Goal: Obtain resource: Download file/media

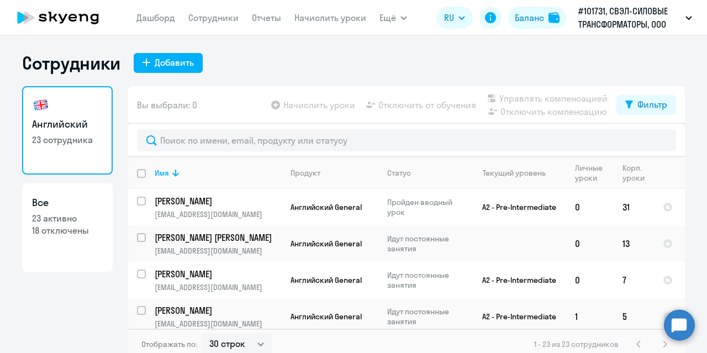
select select "30"
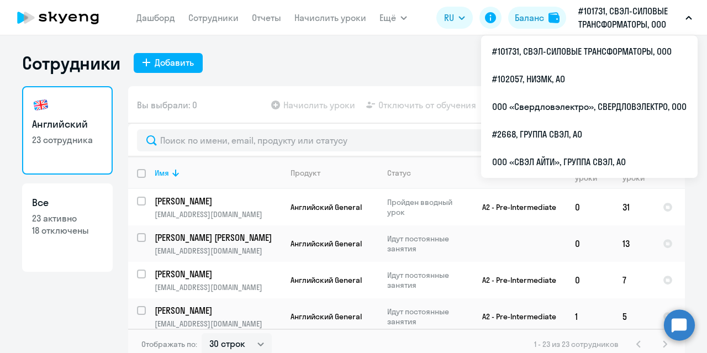
click at [630, 17] on p "#101731, СВЭЛ-СИЛОВЫЕ ТРАНСФОРМАТОРЫ, ООО" at bounding box center [629, 17] width 103 height 27
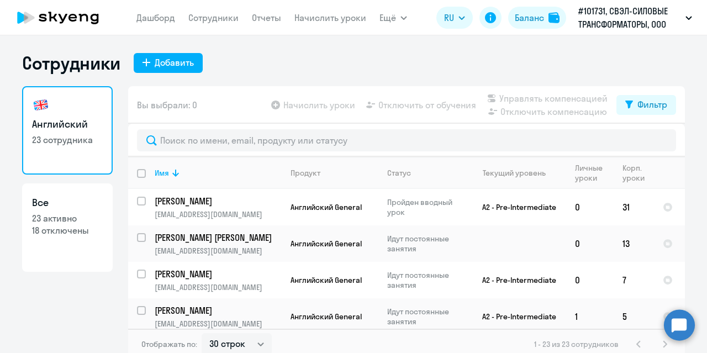
click at [632, 20] on p "#101731, СВЭЛ-СИЛОВЫЕ ТРАНСФОРМАТОРЫ, ООО" at bounding box center [629, 17] width 103 height 27
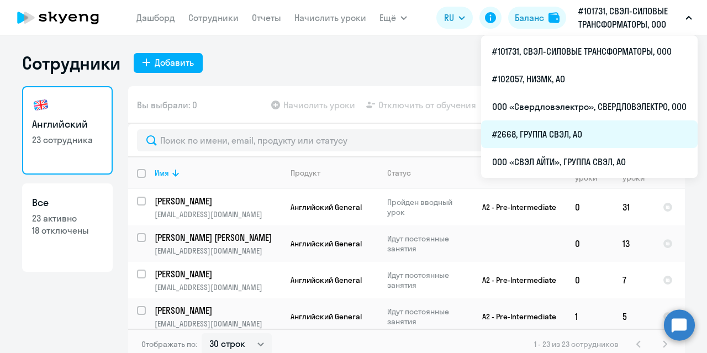
click at [565, 132] on li "#2668, ГРУППА СВЭЛ, АО" at bounding box center [589, 134] width 217 height 28
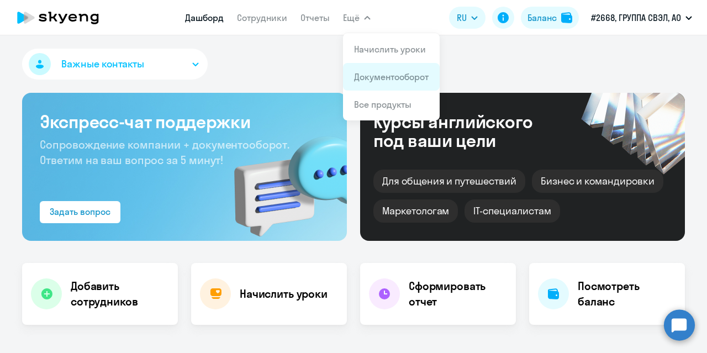
click at [385, 77] on link "Документооборот" at bounding box center [391, 76] width 75 height 11
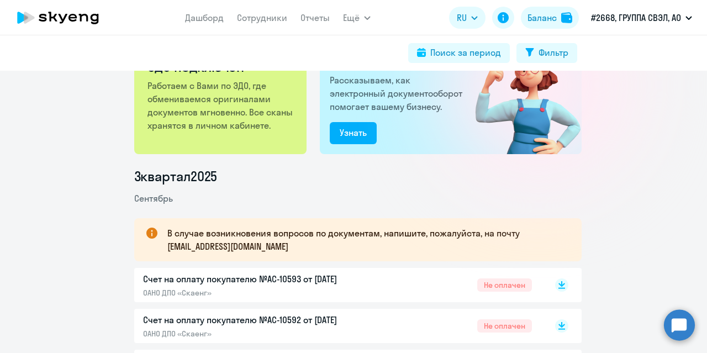
scroll to position [111, 0]
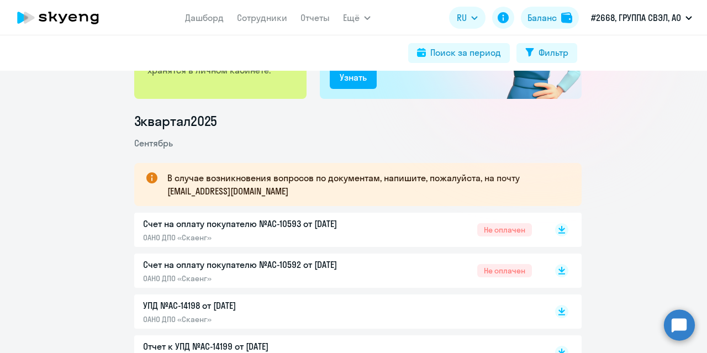
click at [256, 227] on p "Счет на оплату покупателю №AC-10593 от [DATE]" at bounding box center [259, 223] width 232 height 13
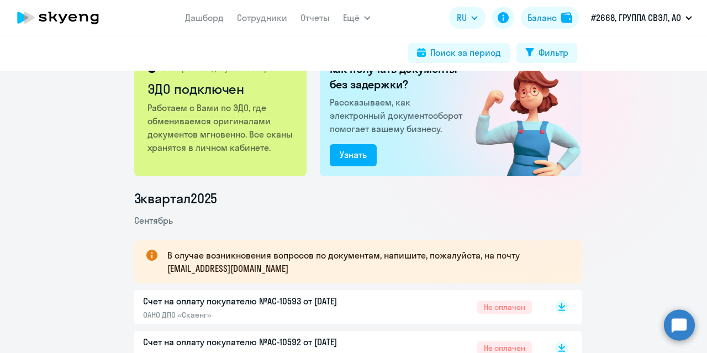
scroll to position [0, 0]
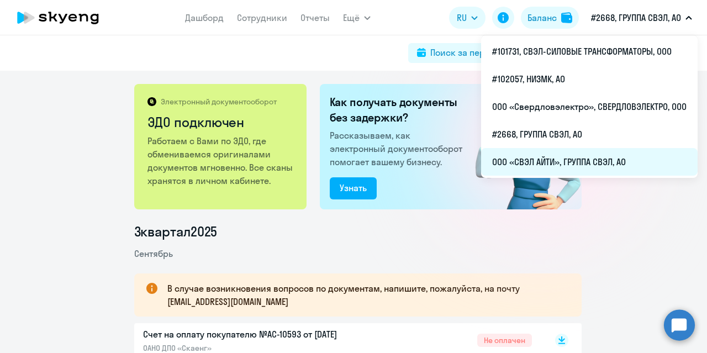
click at [548, 164] on li "ООО «СВЭЛ АЙТИ», ГРУППА СВЭЛ, АО" at bounding box center [589, 162] width 217 height 28
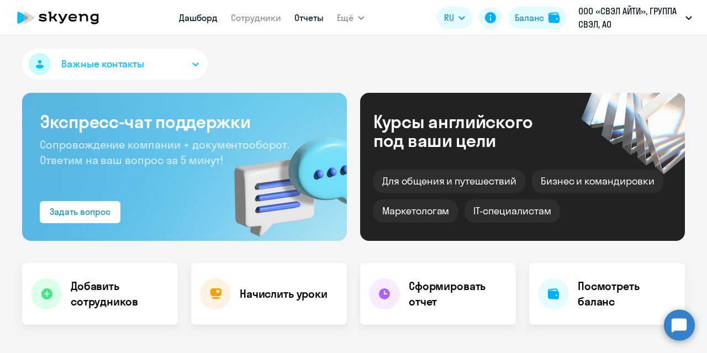
click at [313, 19] on link "Отчеты" at bounding box center [308, 17] width 29 height 11
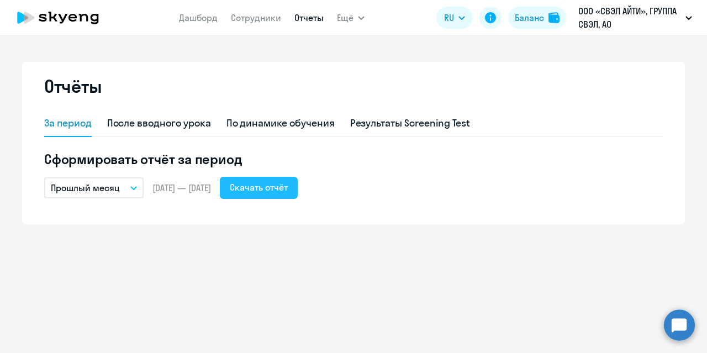
click at [288, 191] on div "Скачать отчёт" at bounding box center [259, 187] width 58 height 13
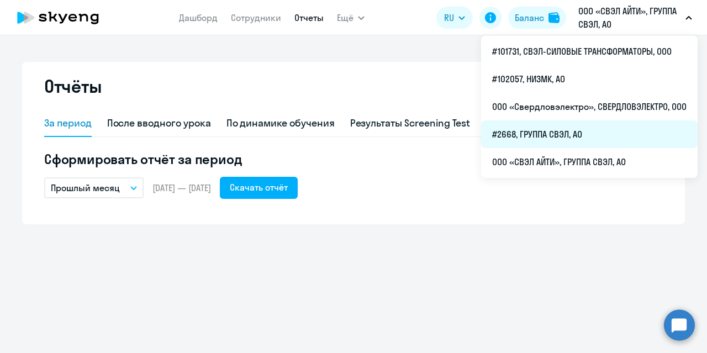
click at [556, 134] on li "#2668, ГРУППА СВЭЛ, АО" at bounding box center [589, 134] width 217 height 28
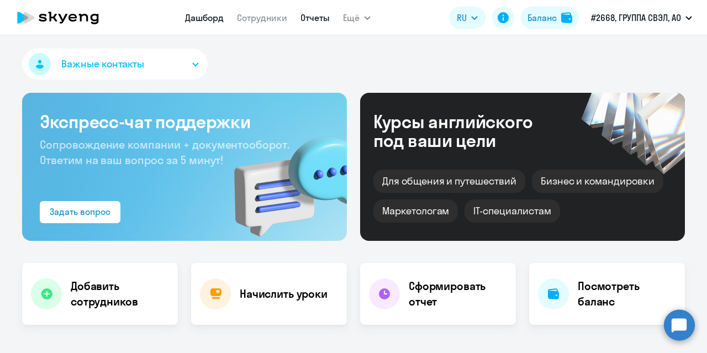
click at [322, 17] on link "Отчеты" at bounding box center [315, 17] width 29 height 11
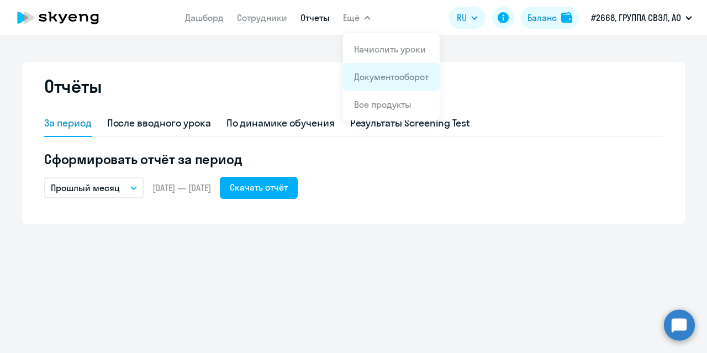
click at [374, 77] on link "Документооборот" at bounding box center [391, 76] width 75 height 11
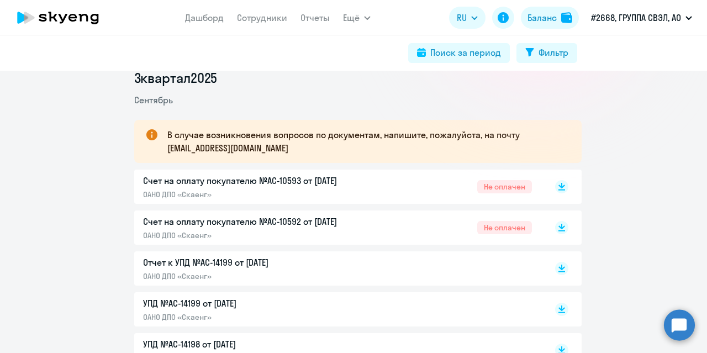
scroll to position [166, 0]
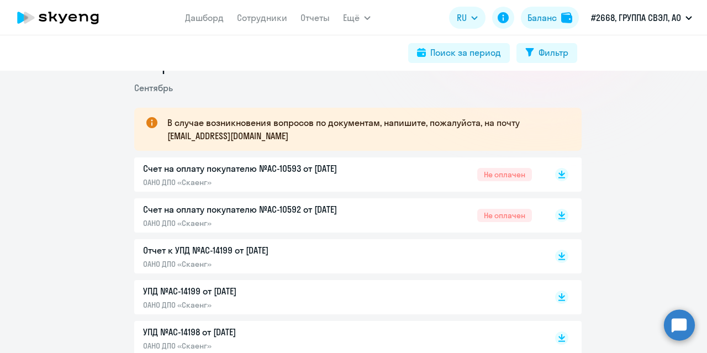
click at [278, 172] on p "Счет на оплату покупателю №AC-10593 от [DATE]" at bounding box center [259, 168] width 232 height 13
